Goal: Task Accomplishment & Management: Use online tool/utility

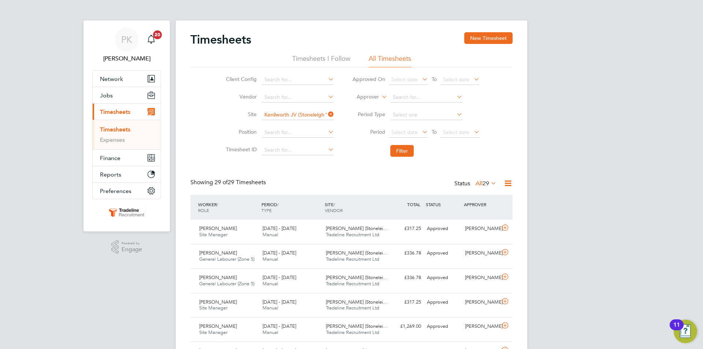
click at [327, 114] on icon at bounding box center [327, 114] width 0 height 10
click at [289, 117] on input at bounding box center [298, 115] width 72 height 10
click at [309, 125] on b "Broadn" at bounding box center [318, 125] width 18 height 6
type input "Rothley (Broadnook)"
click at [396, 148] on button "Filter" at bounding box center [401, 151] width 23 height 12
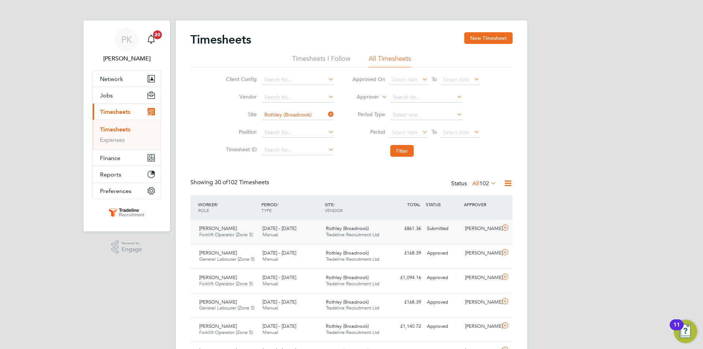
click at [442, 230] on div "Submitted" at bounding box center [443, 229] width 38 height 12
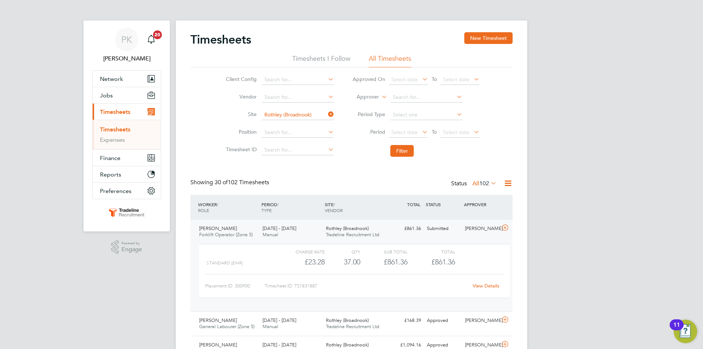
click at [483, 285] on link "View Details" at bounding box center [486, 286] width 27 height 6
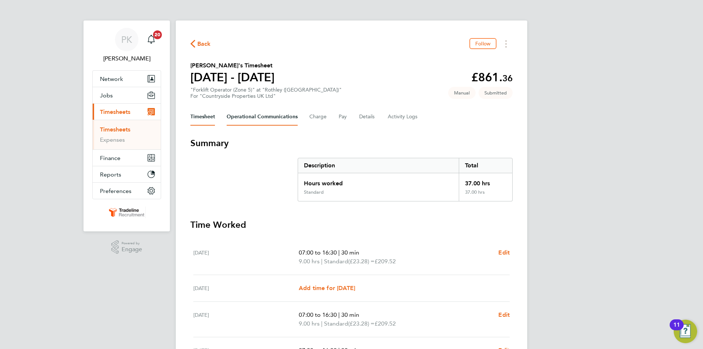
click at [256, 114] on Communications-tab "Operational Communications" at bounding box center [262, 117] width 71 height 18
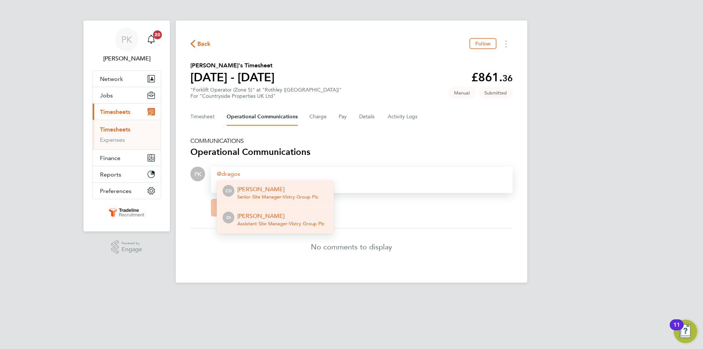
click at [280, 219] on p "[PERSON_NAME]" at bounding box center [280, 216] width 87 height 9
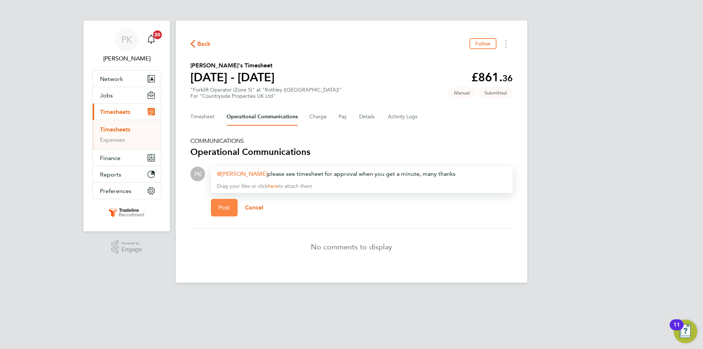
click at [226, 215] on button "Post" at bounding box center [224, 208] width 27 height 18
